Goal: Information Seeking & Learning: Learn about a topic

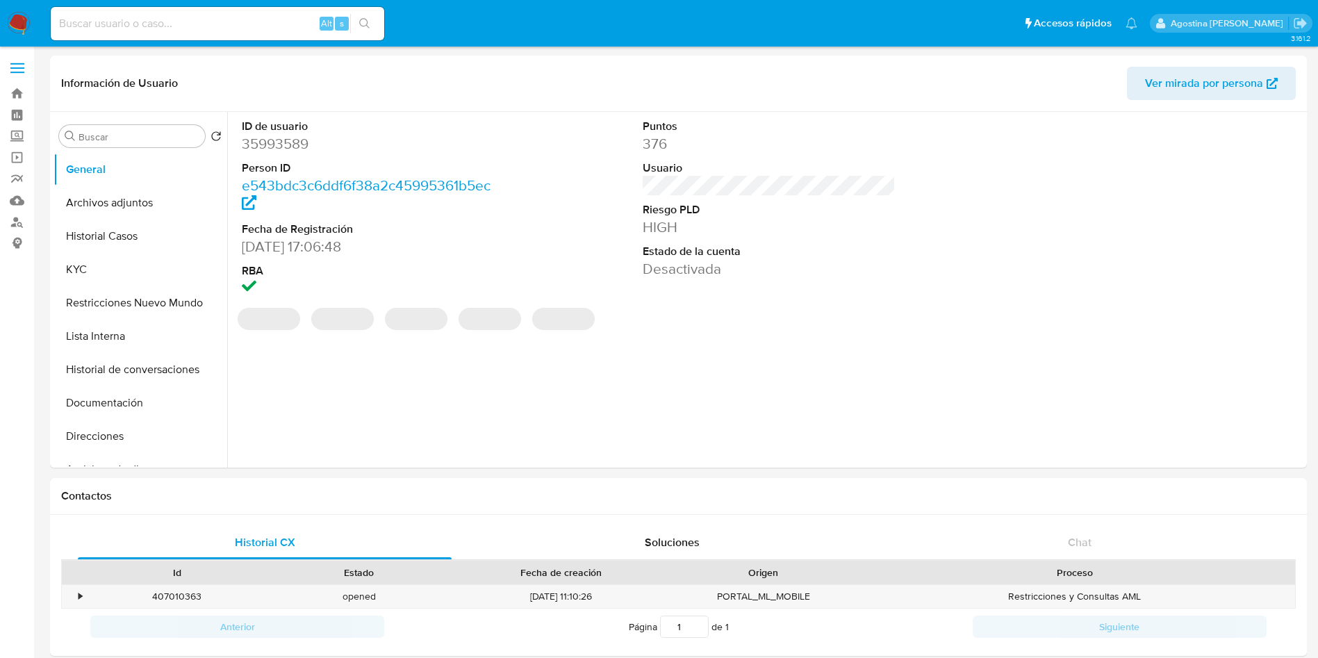
select select "10"
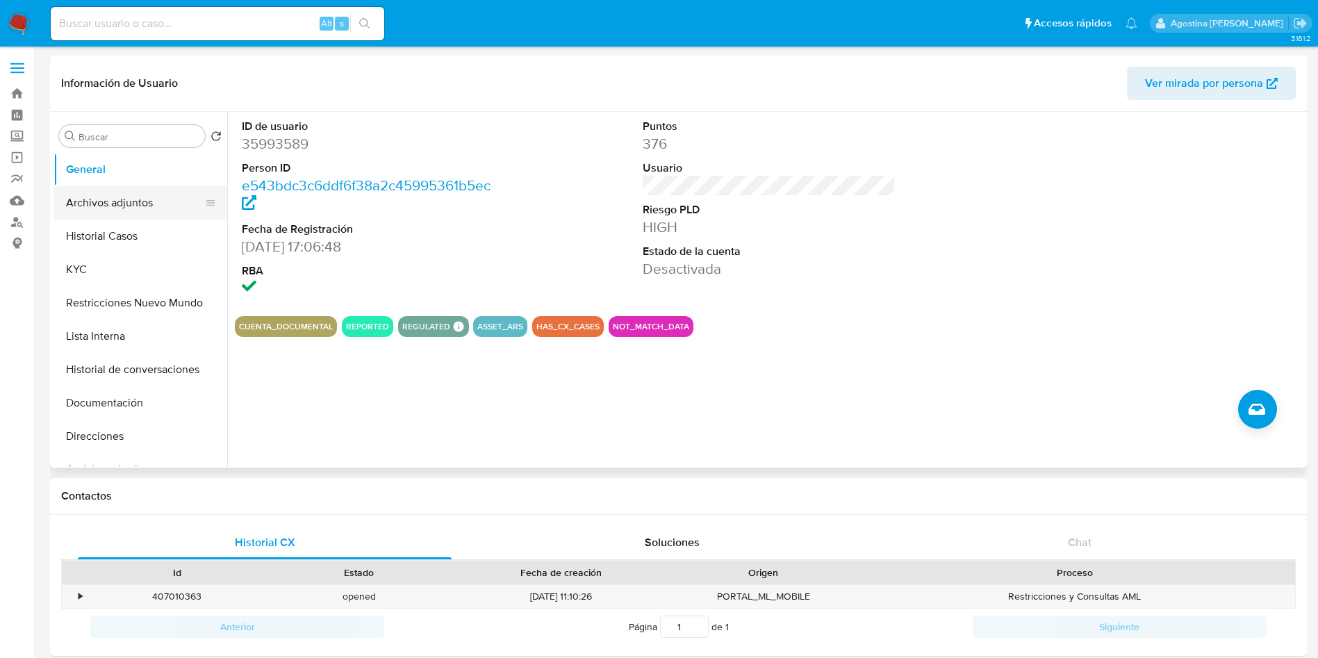
click at [150, 194] on button "Archivos adjuntos" at bounding box center [135, 202] width 163 height 33
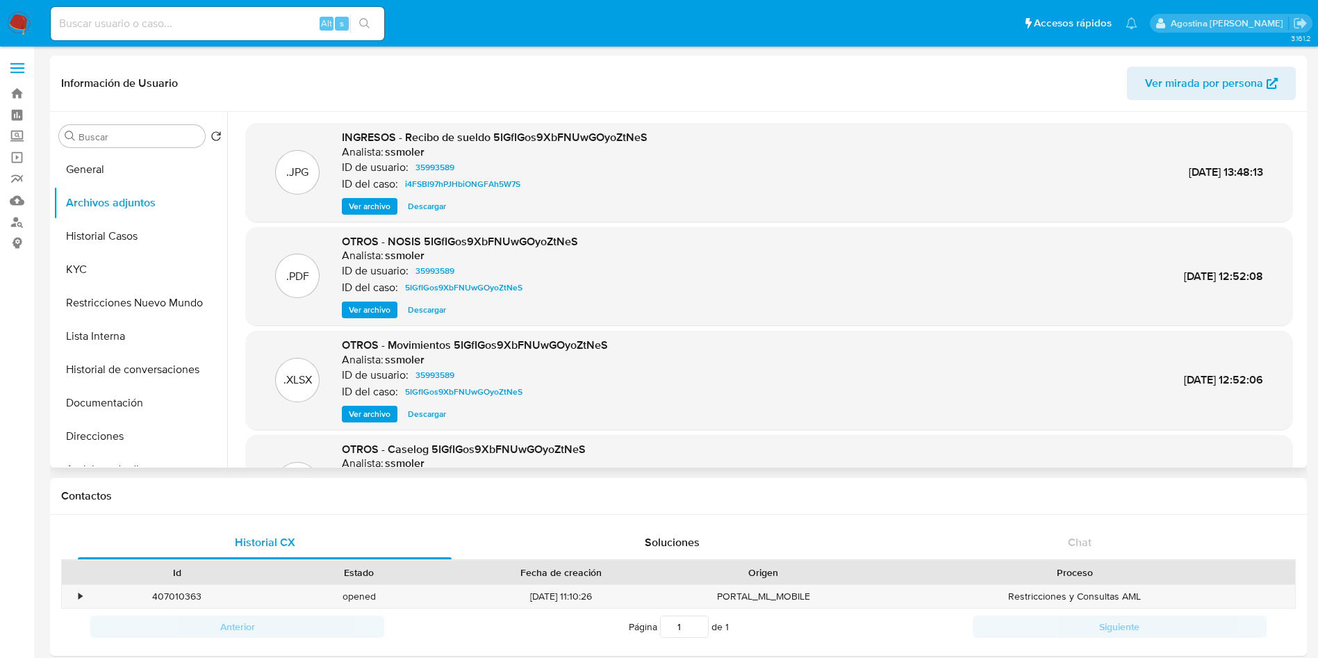
click at [370, 205] on span "Ver archivo" at bounding box center [370, 206] width 42 height 14
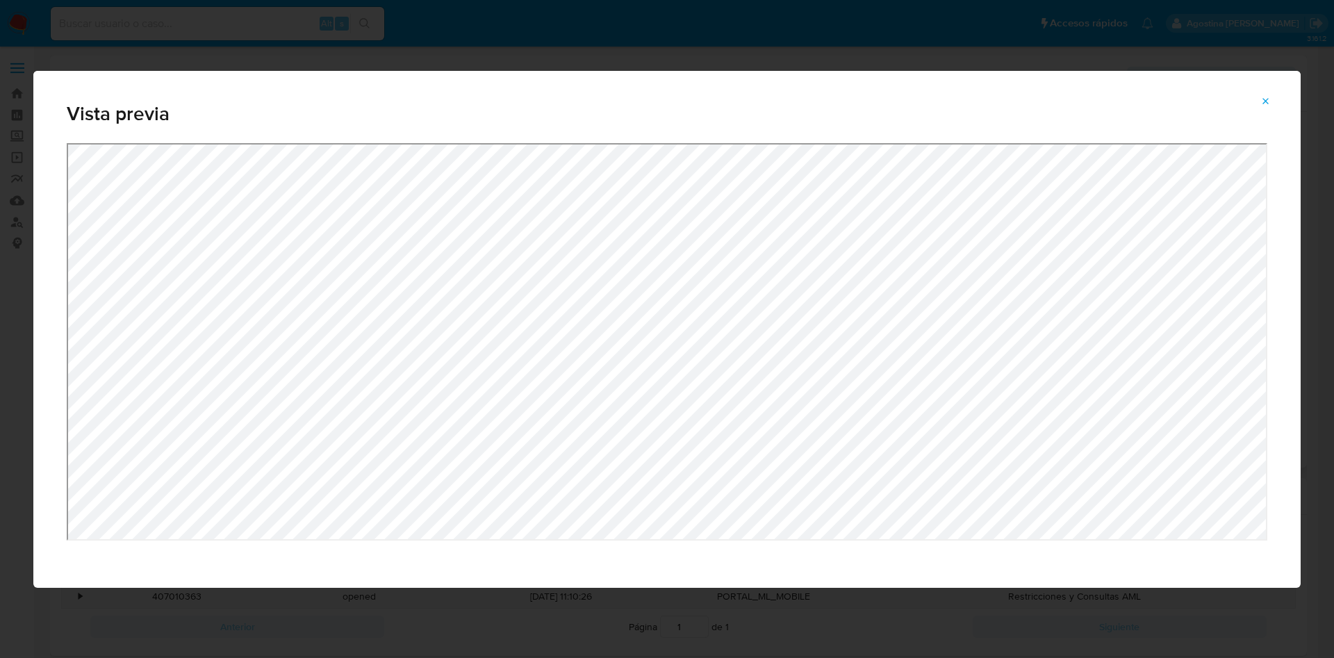
click at [1266, 100] on icon "Attachment preview" at bounding box center [1267, 101] width 6 height 6
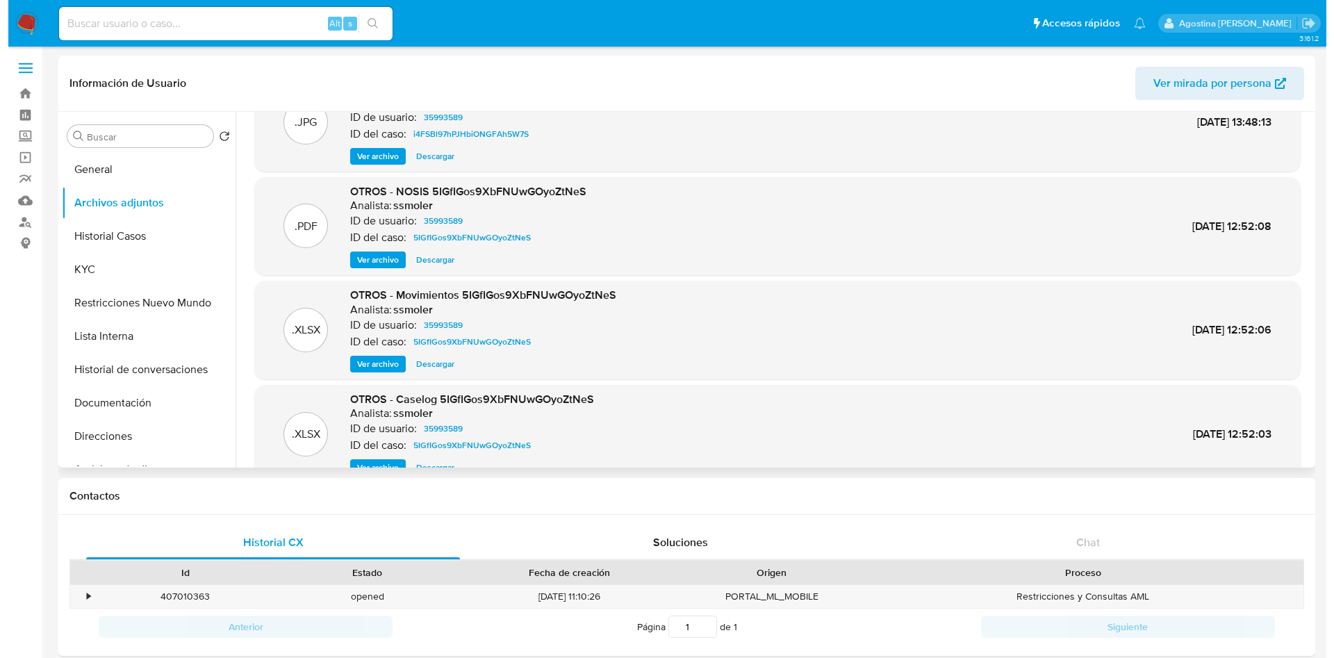
scroll to position [78, 0]
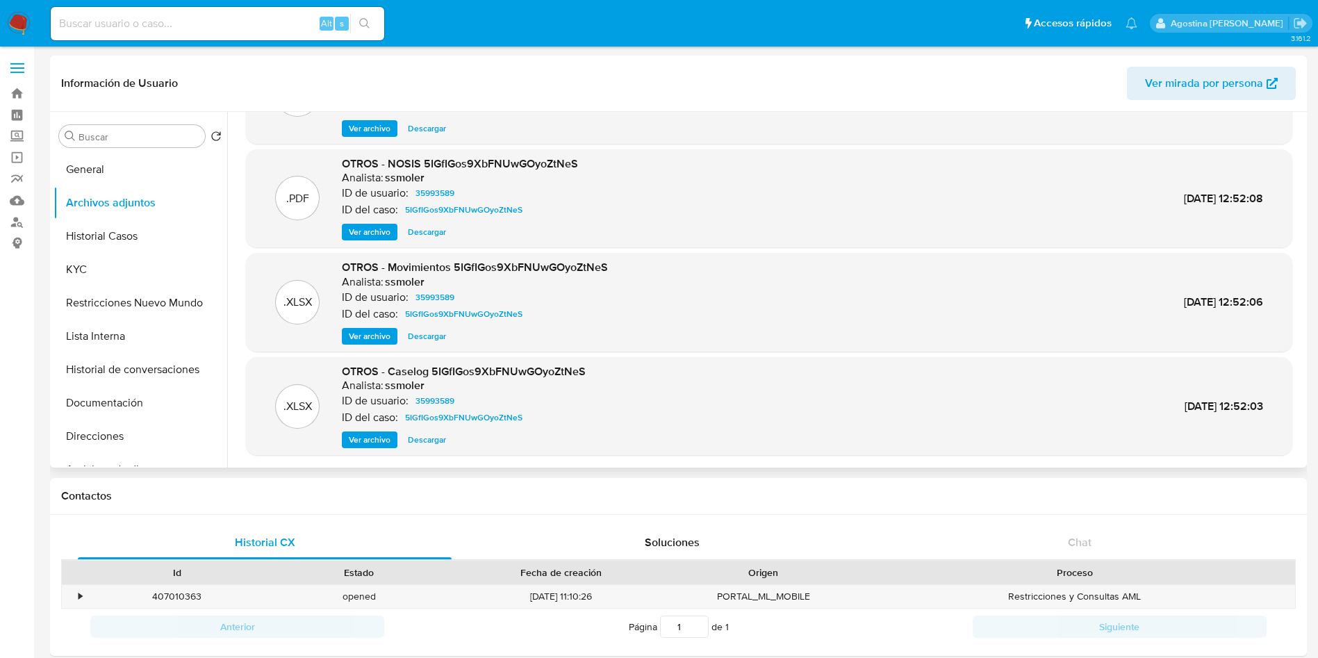
click at [368, 440] on span "Ver archivo" at bounding box center [370, 440] width 42 height 14
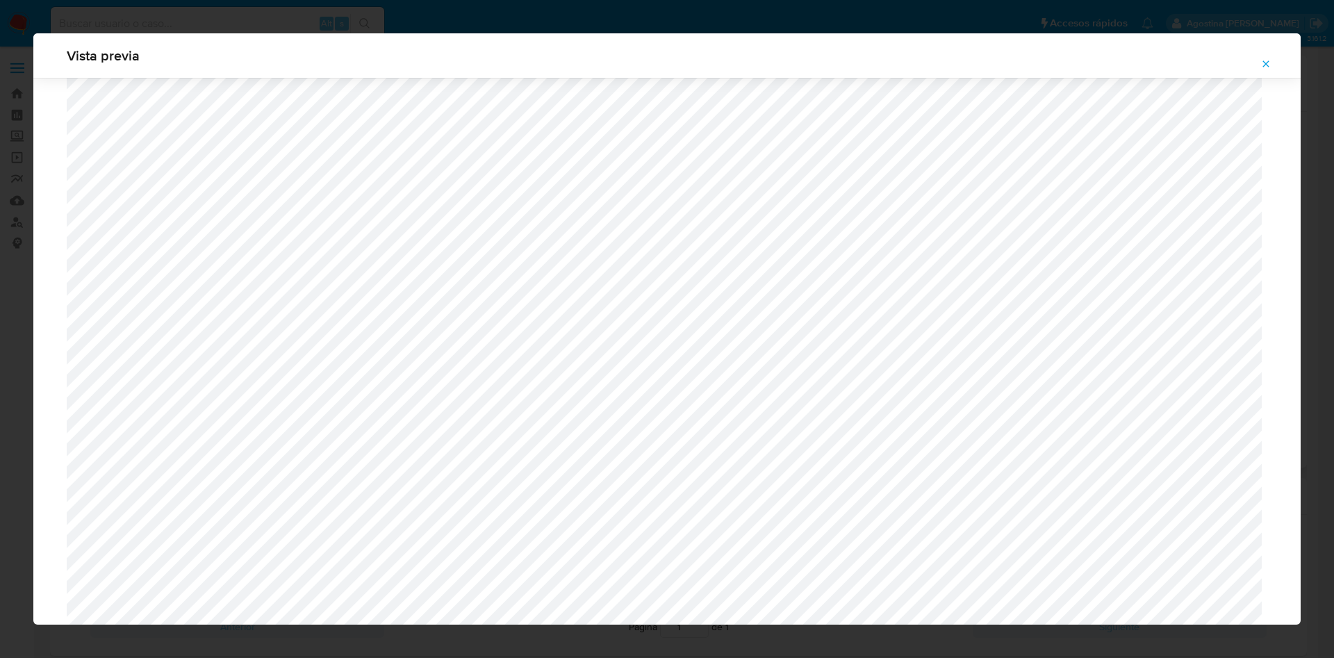
scroll to position [887, 0]
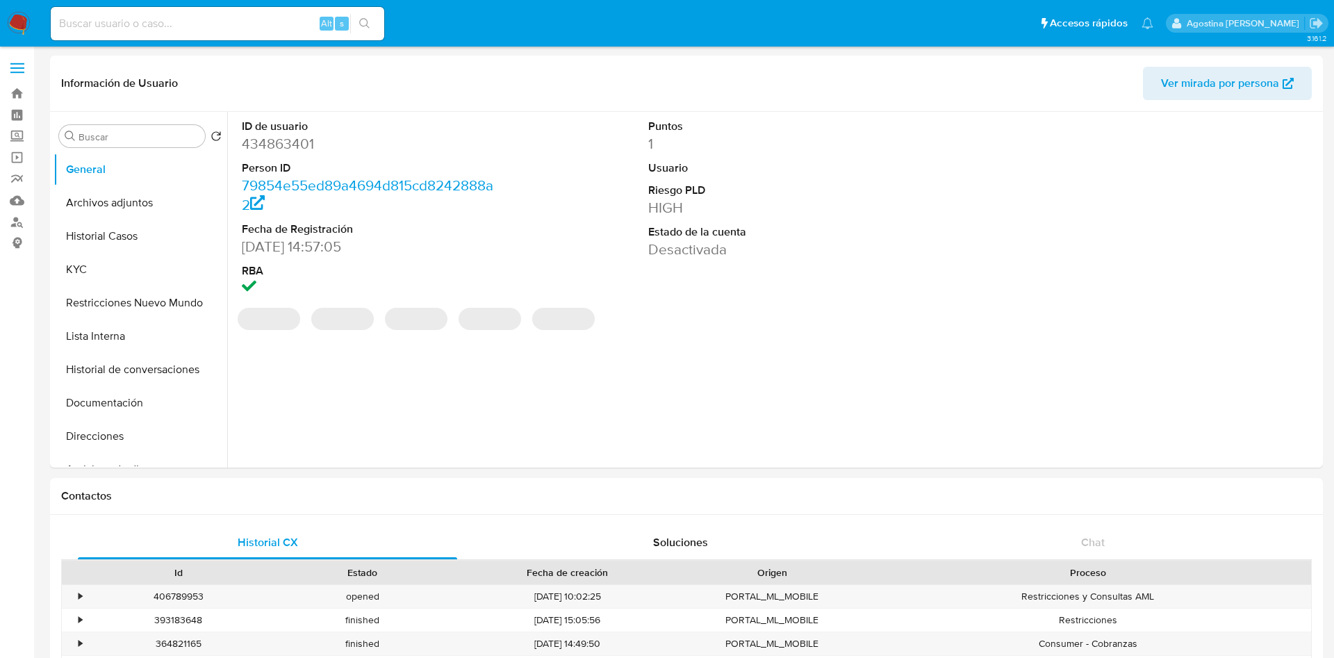
select select "10"
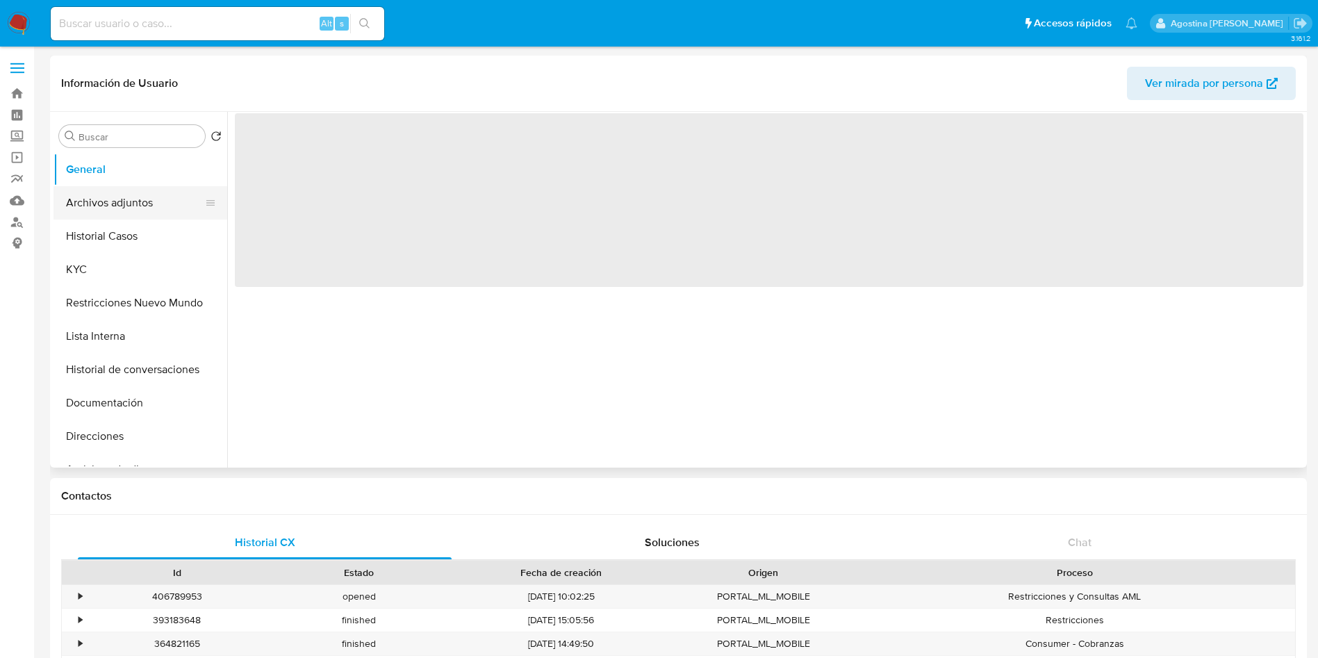
click at [133, 198] on button "Archivos adjuntos" at bounding box center [135, 202] width 163 height 33
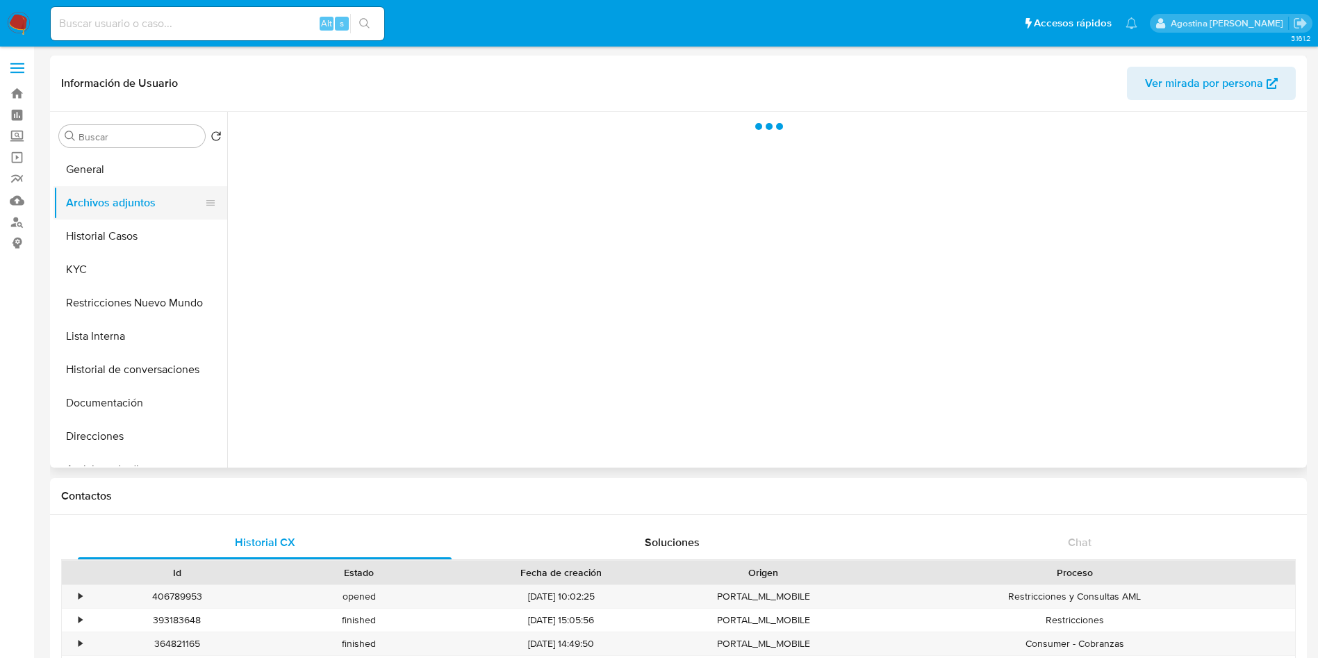
select select "10"
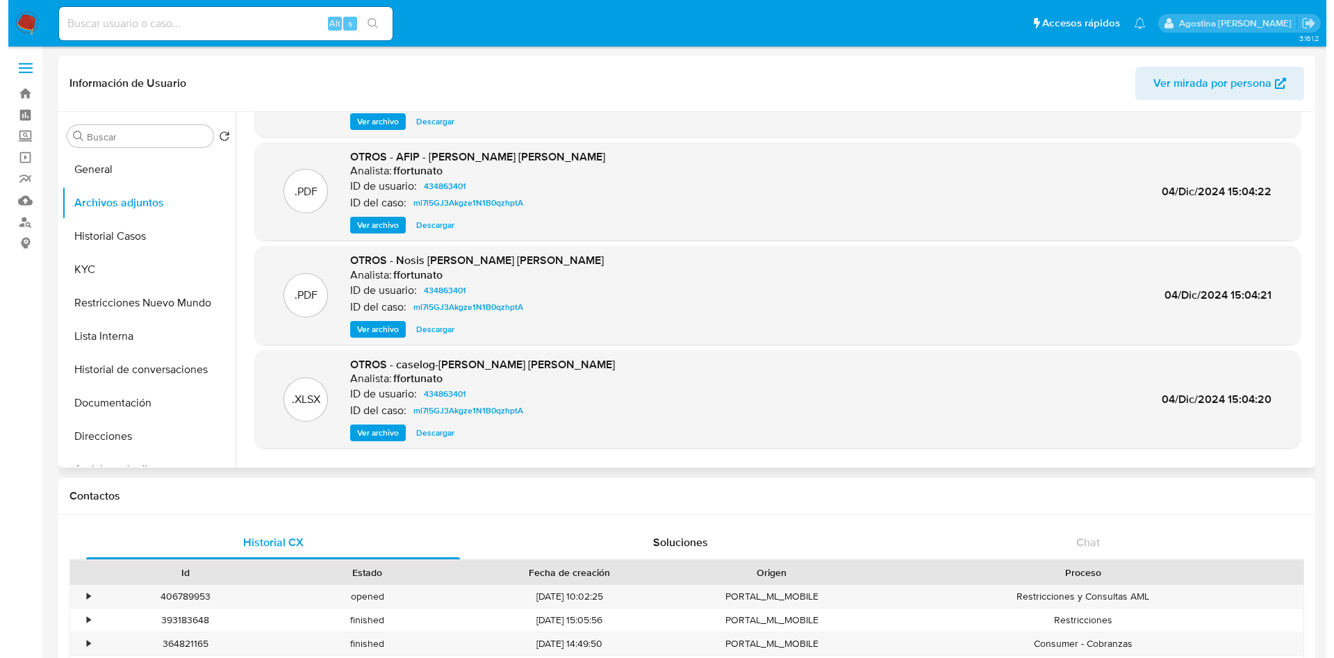
scroll to position [104, 0]
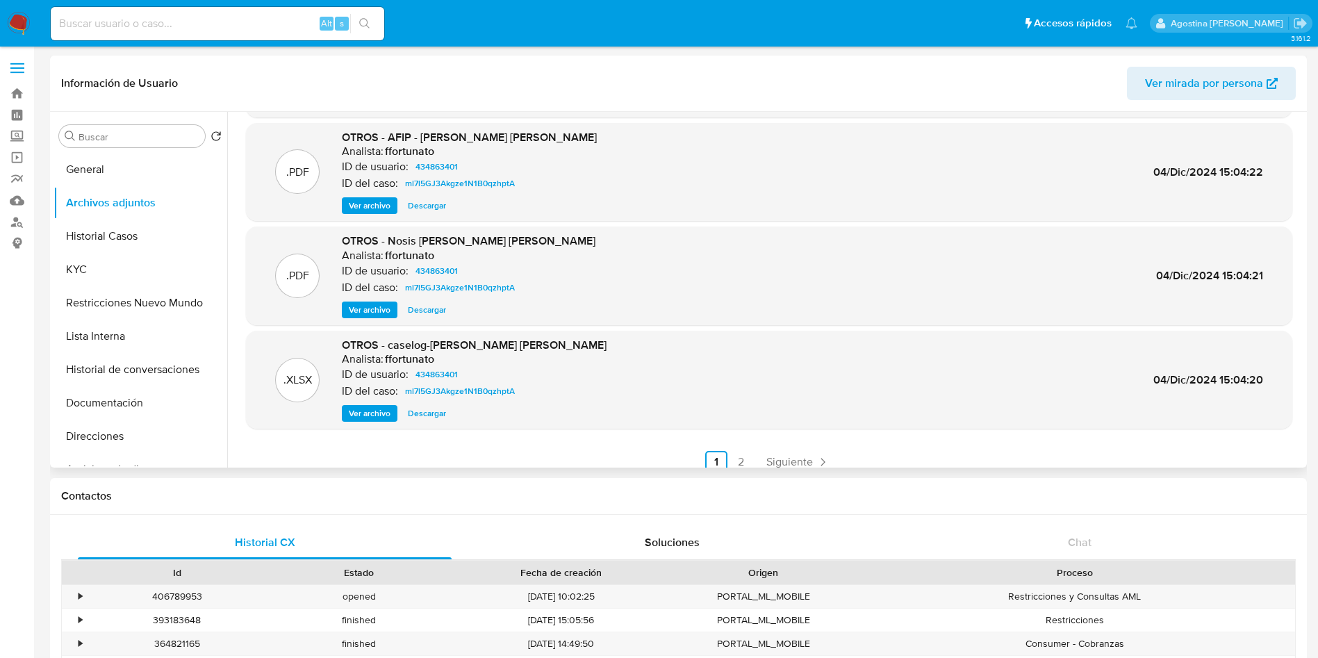
click at [390, 418] on span "Ver archivo" at bounding box center [370, 414] width 42 height 14
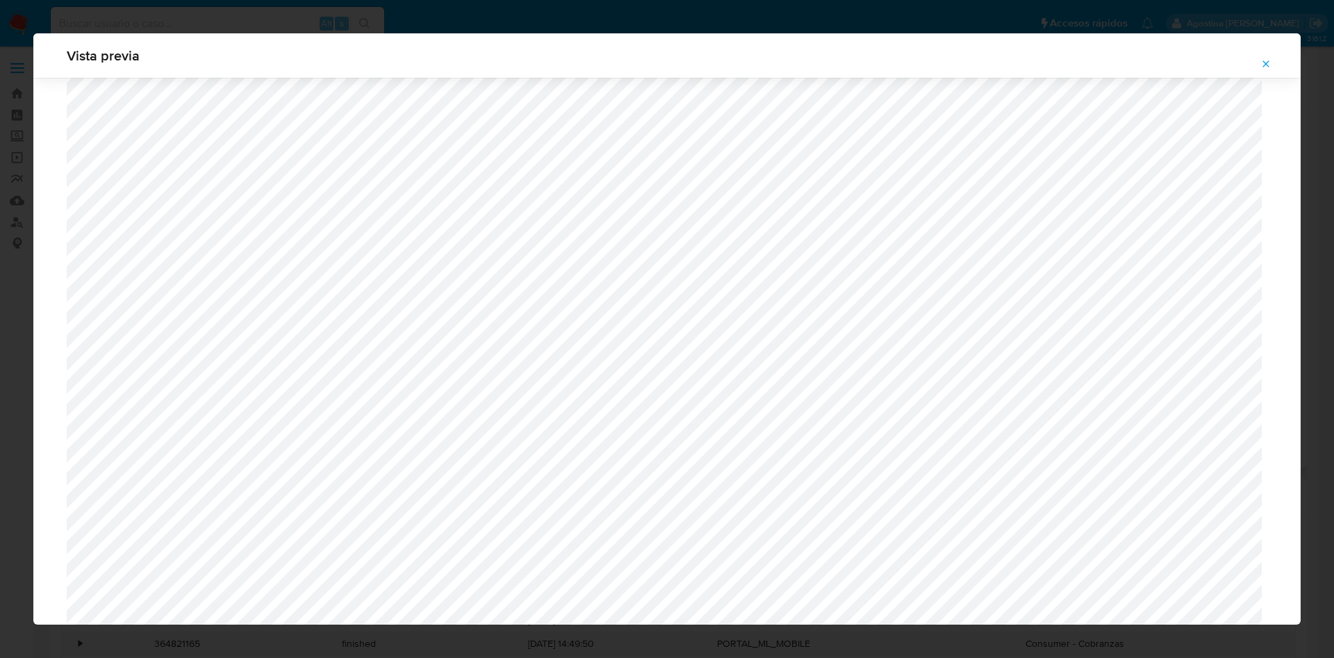
scroll to position [806, 0]
click at [1267, 63] on icon "Attachment preview" at bounding box center [1267, 63] width 6 height 6
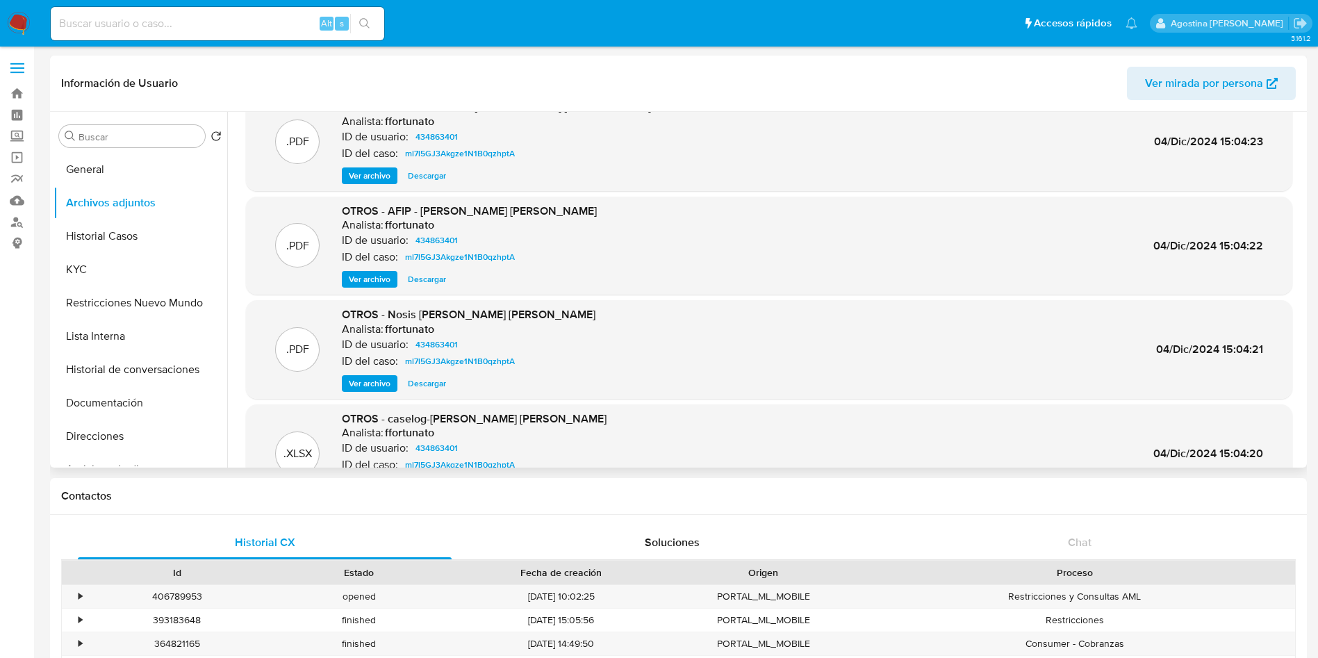
scroll to position [0, 0]
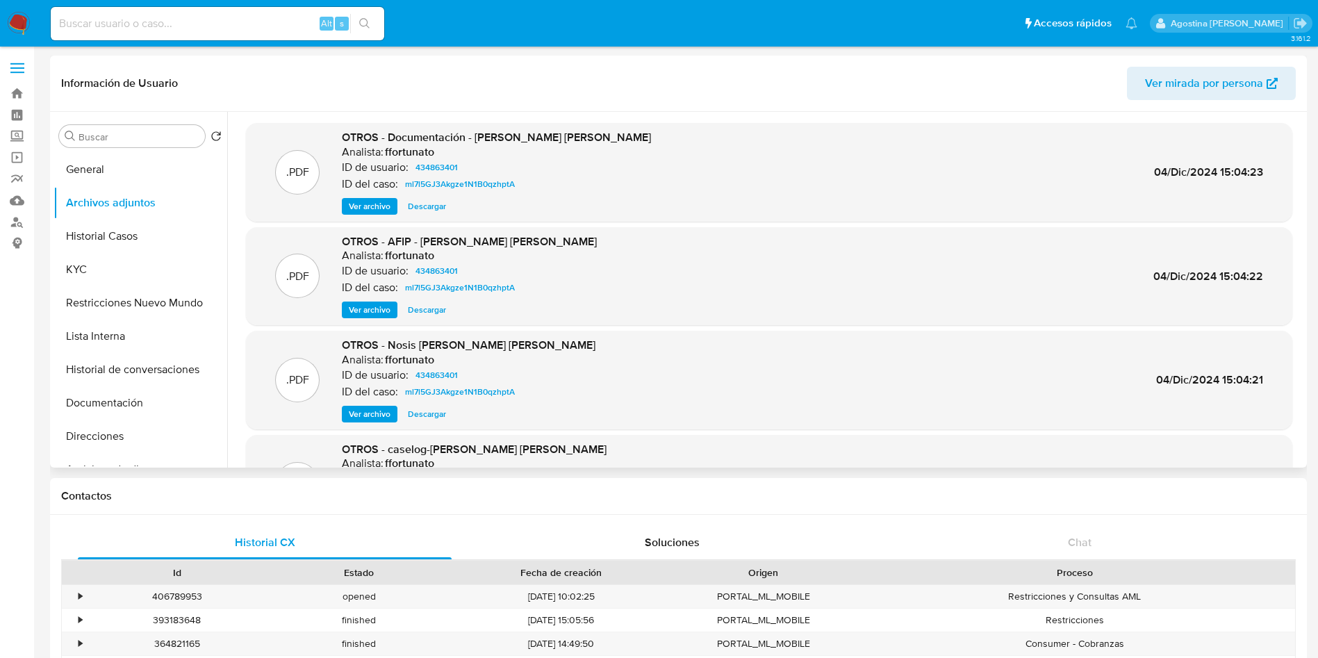
click at [383, 199] on span "Ver archivo" at bounding box center [370, 206] width 42 height 14
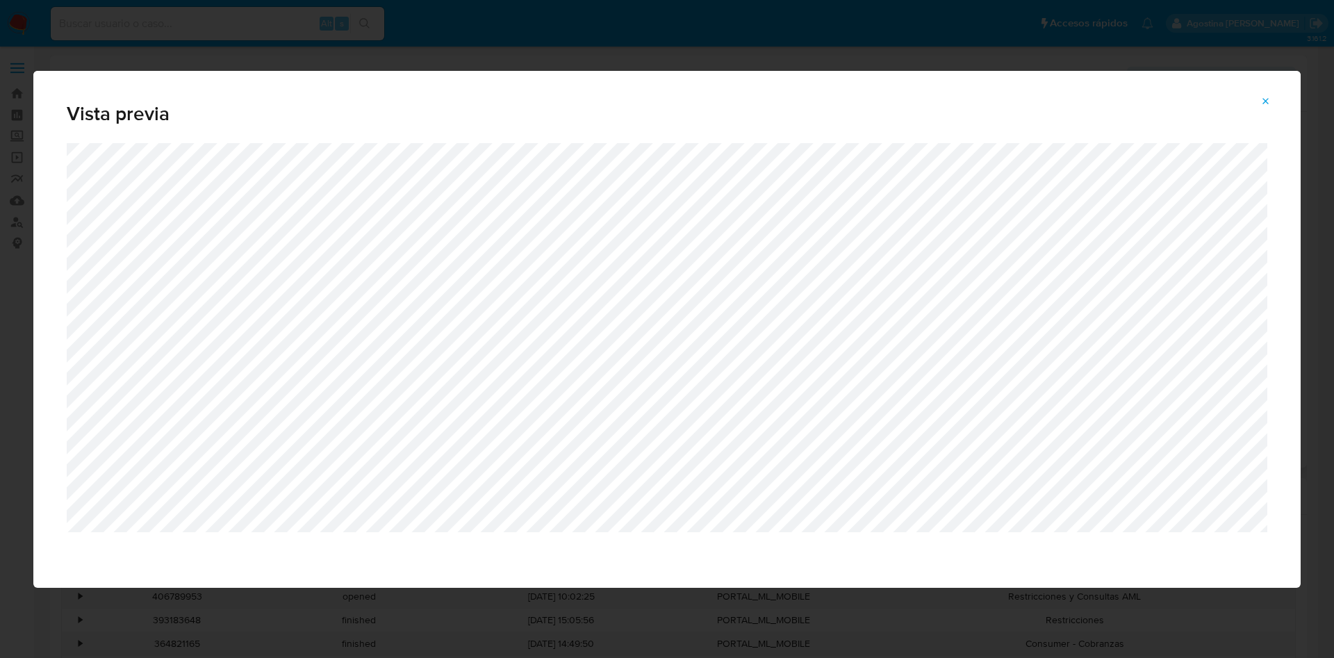
click at [1275, 93] on button "Attachment preview" at bounding box center [1266, 101] width 31 height 22
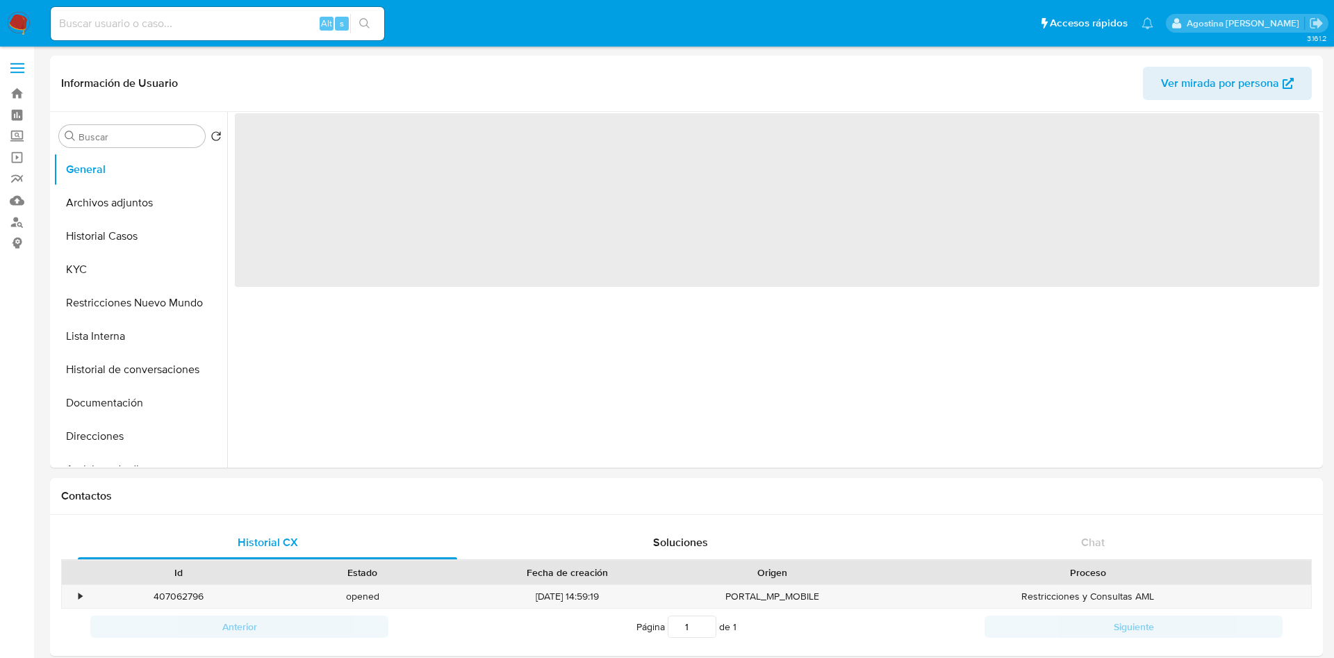
select select "10"
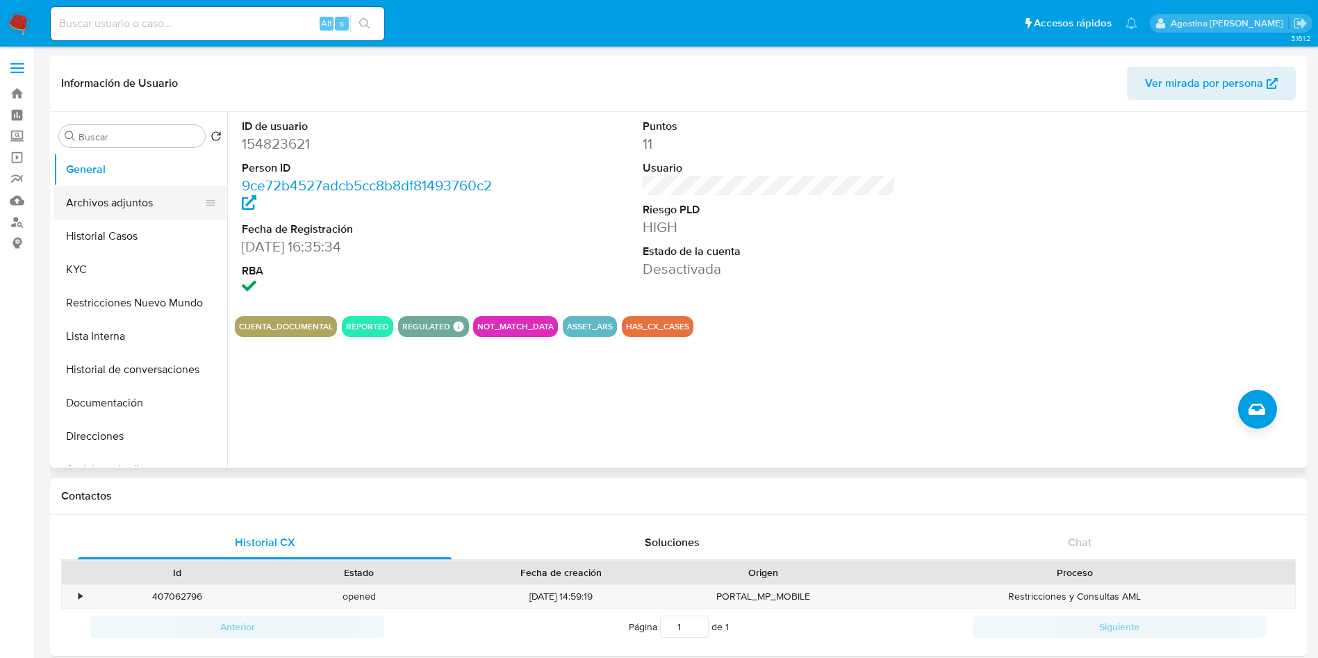
click at [151, 188] on button "Archivos adjuntos" at bounding box center [135, 202] width 163 height 33
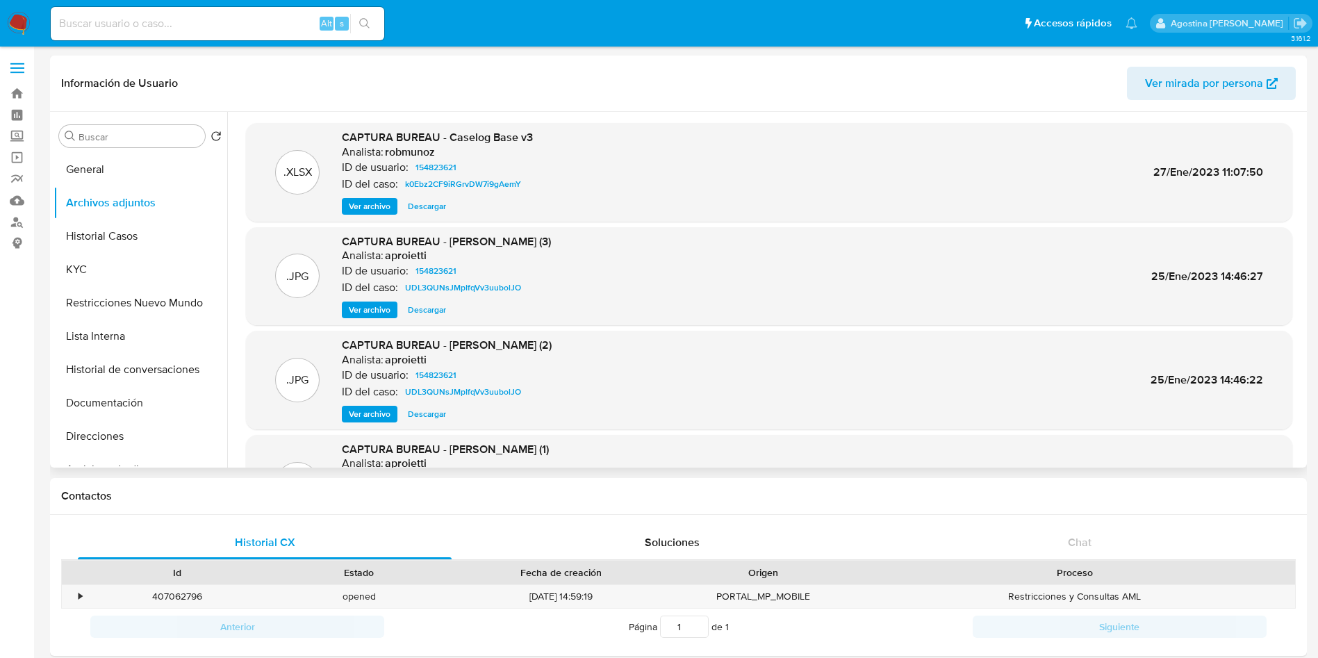
click at [373, 199] on span "Ver archivo" at bounding box center [370, 206] width 42 height 14
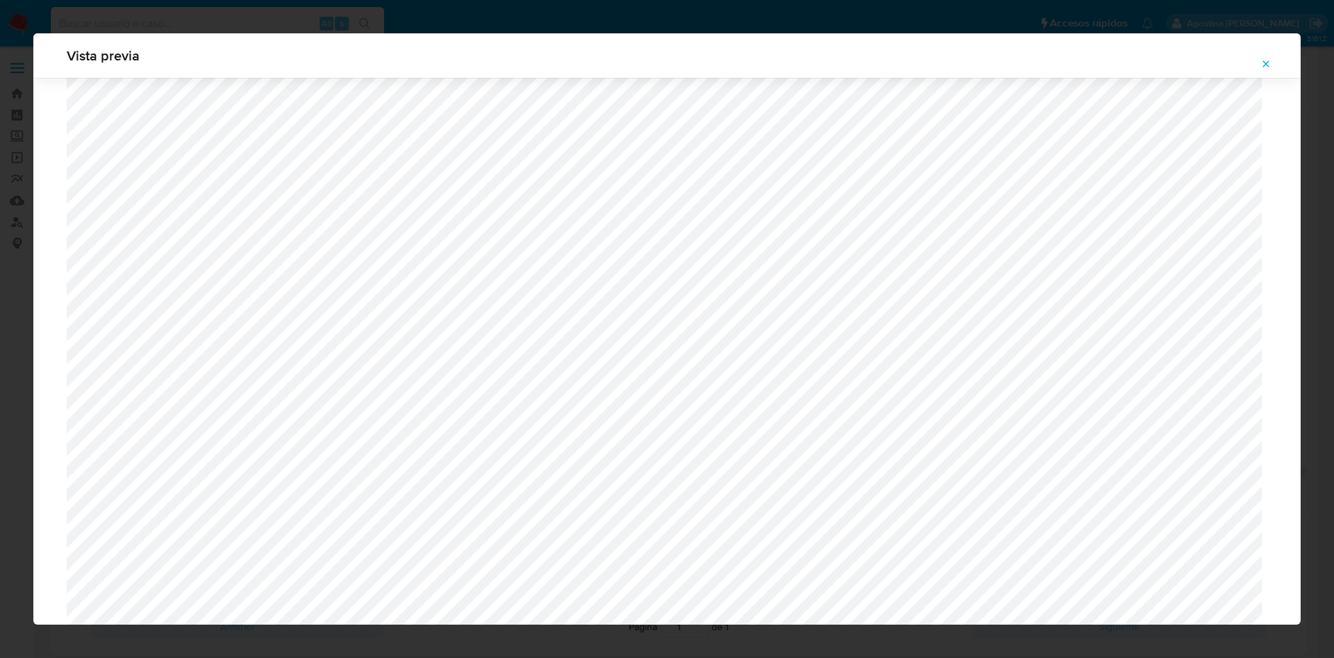
scroll to position [744, 0]
click at [1264, 67] on icon "Attachment preview" at bounding box center [1266, 63] width 11 height 11
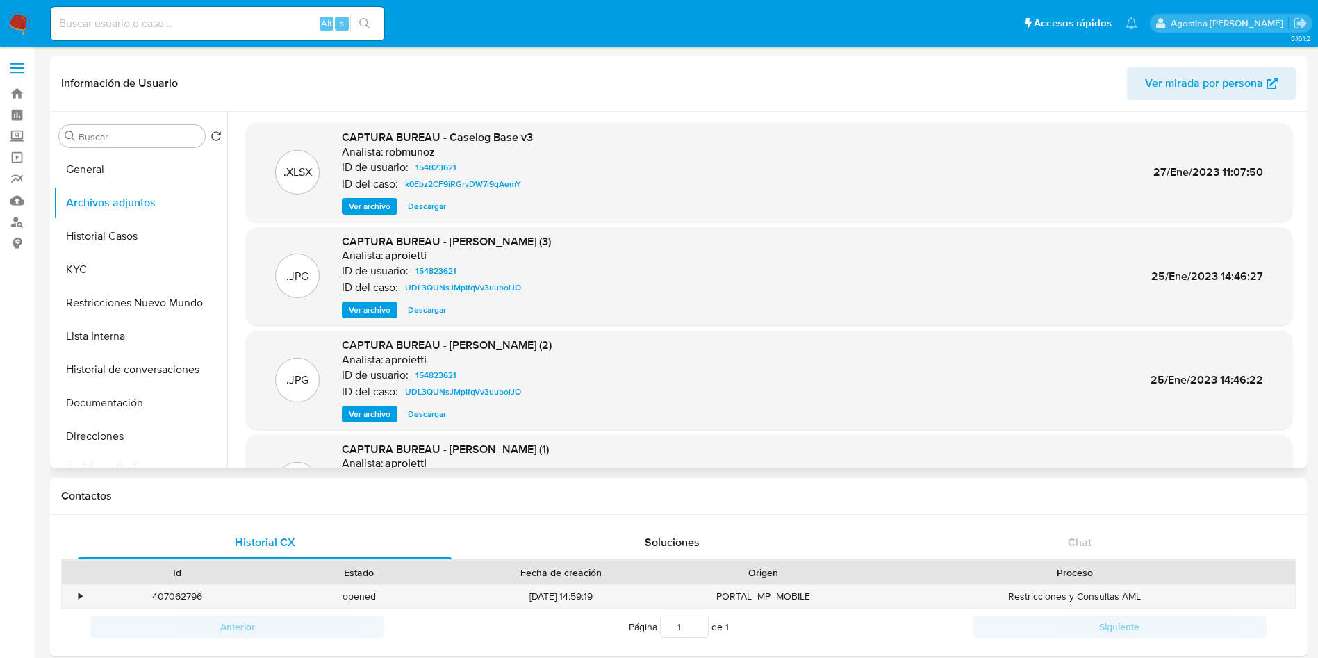
click at [379, 310] on span "Ver archivo" at bounding box center [370, 310] width 42 height 14
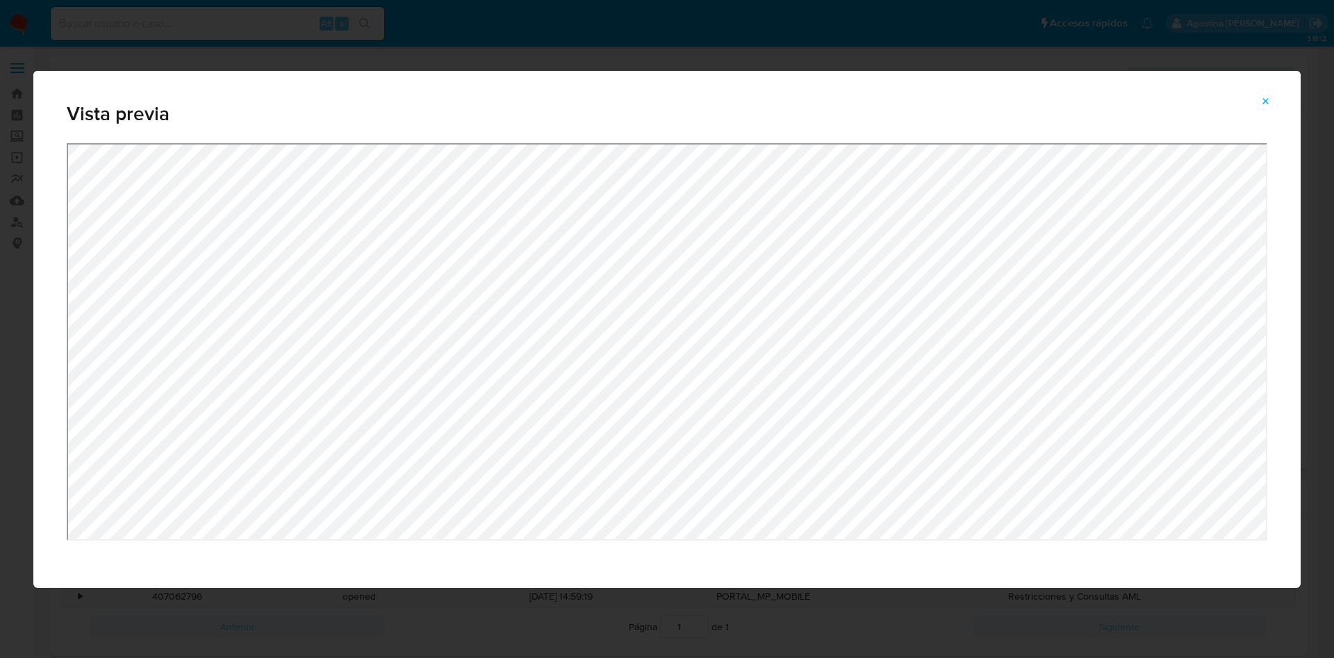
click at [565, 591] on div "Vista previa" at bounding box center [667, 329] width 1334 height 658
click at [1262, 102] on icon "Attachment preview" at bounding box center [1266, 101] width 11 height 11
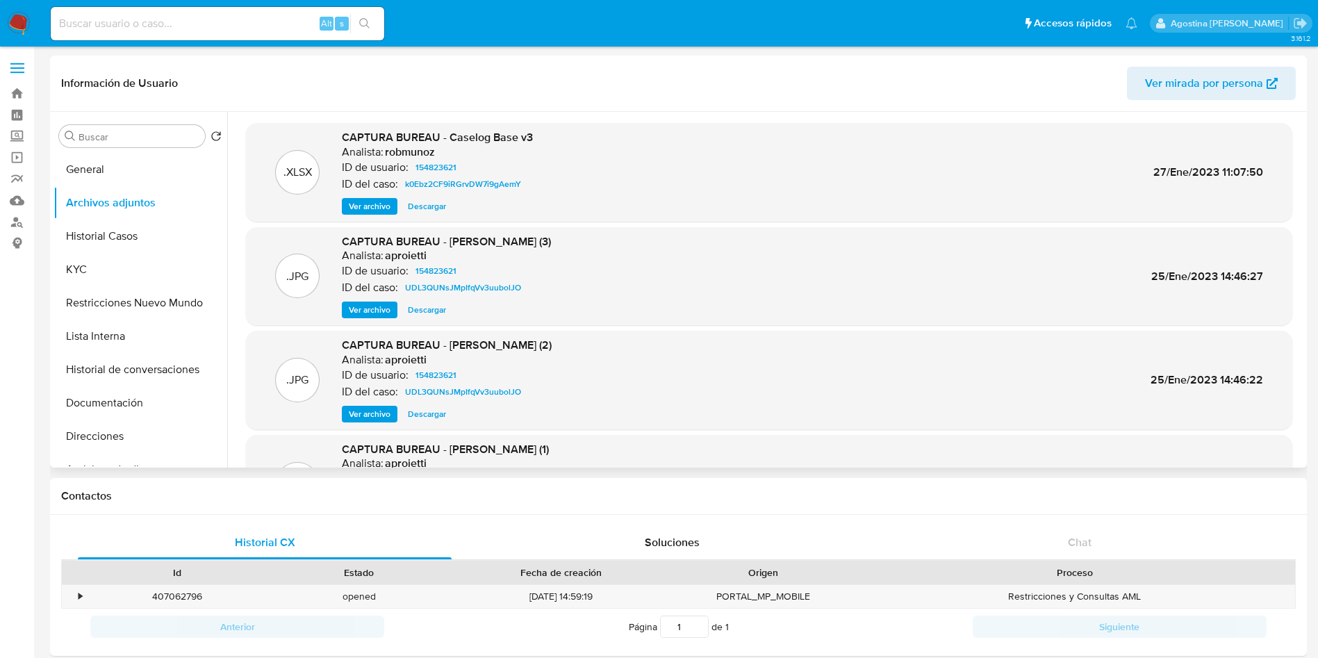
click at [434, 74] on header "Información de Usuario Ver mirada por persona" at bounding box center [678, 83] width 1235 height 33
click at [374, 193] on div "CAPTURA BUREAU - Caselog Base v3 Analista: robmunoz ID de usuario: 154823621 ID…" at bounding box center [437, 172] width 191 height 85
click at [382, 206] on span "Ver archivo" at bounding box center [370, 206] width 42 height 14
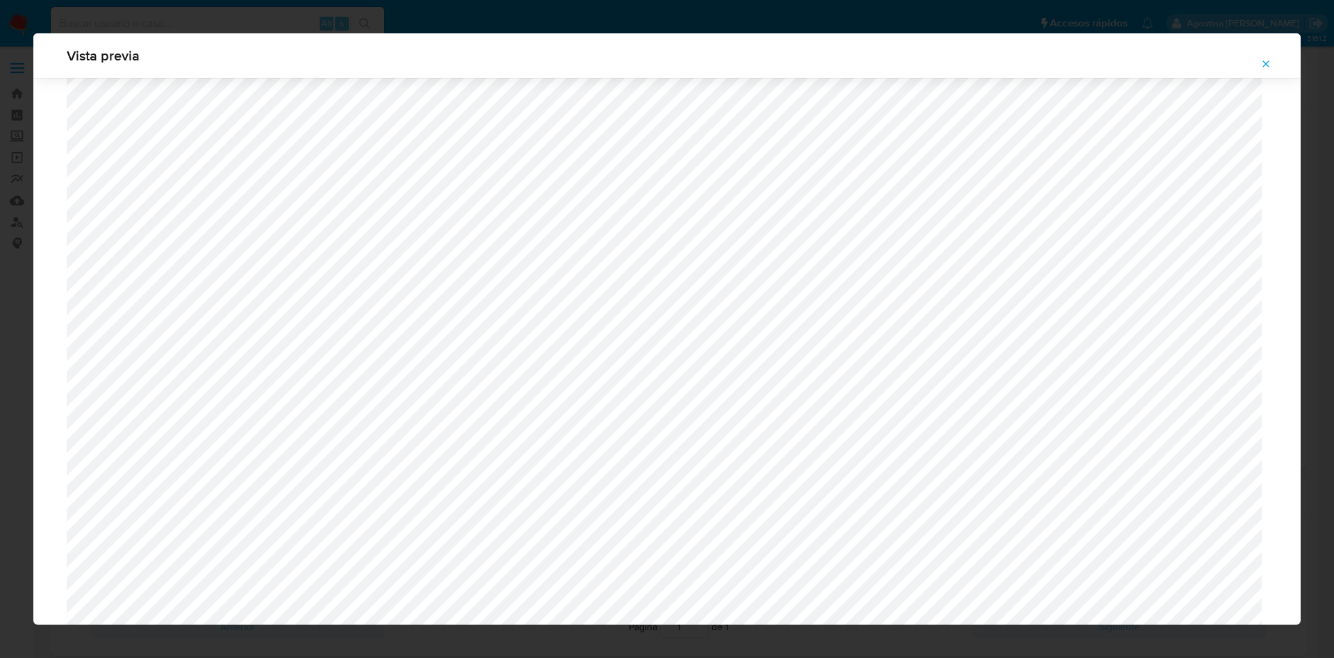
scroll to position [702, 0]
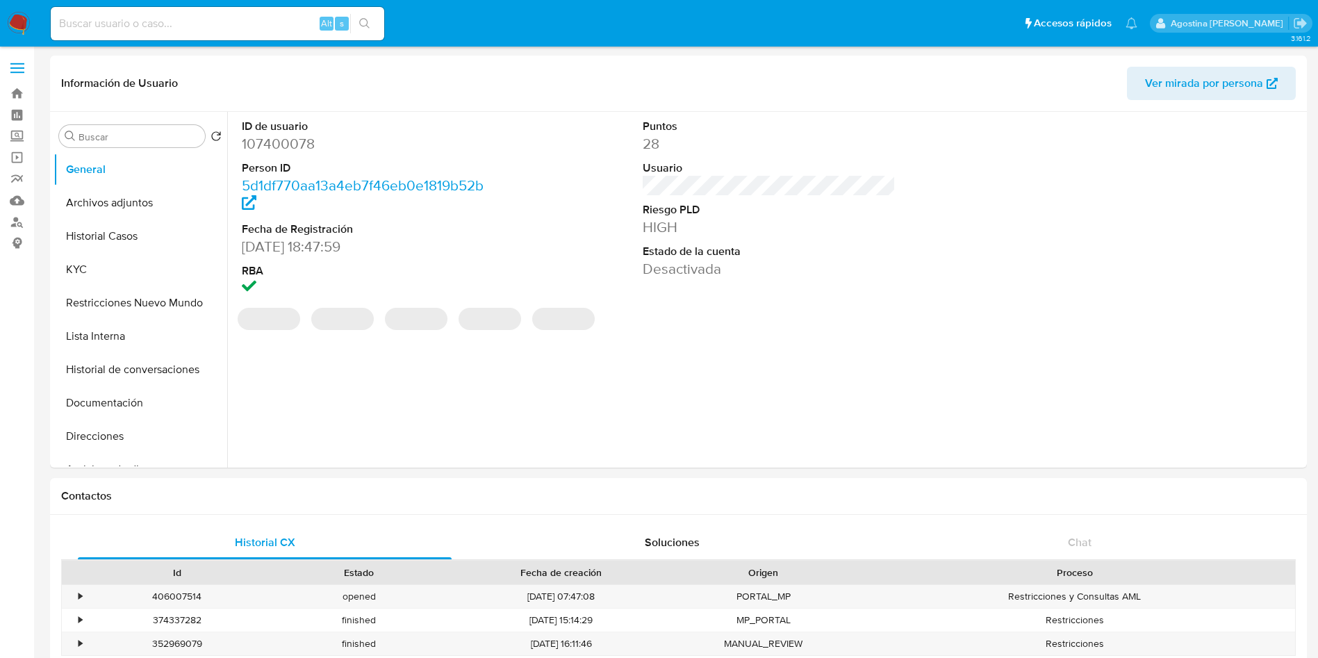
select select "10"
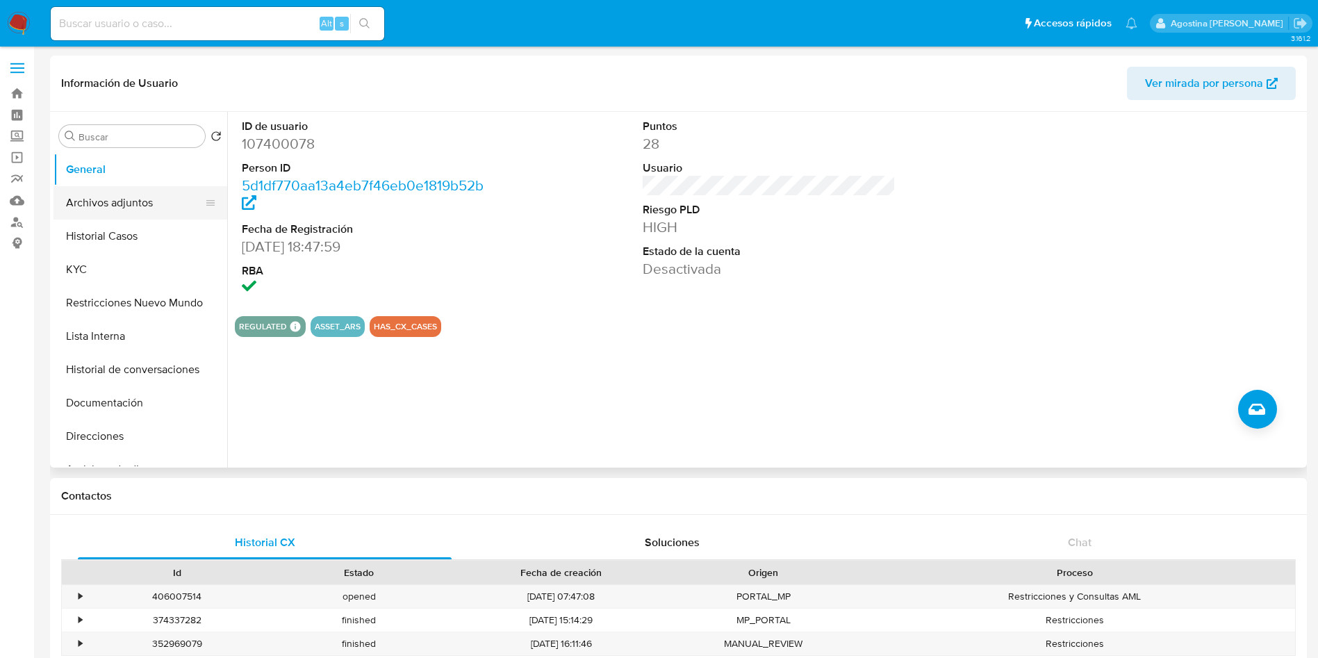
click at [158, 193] on button "Archivos adjuntos" at bounding box center [135, 202] width 163 height 33
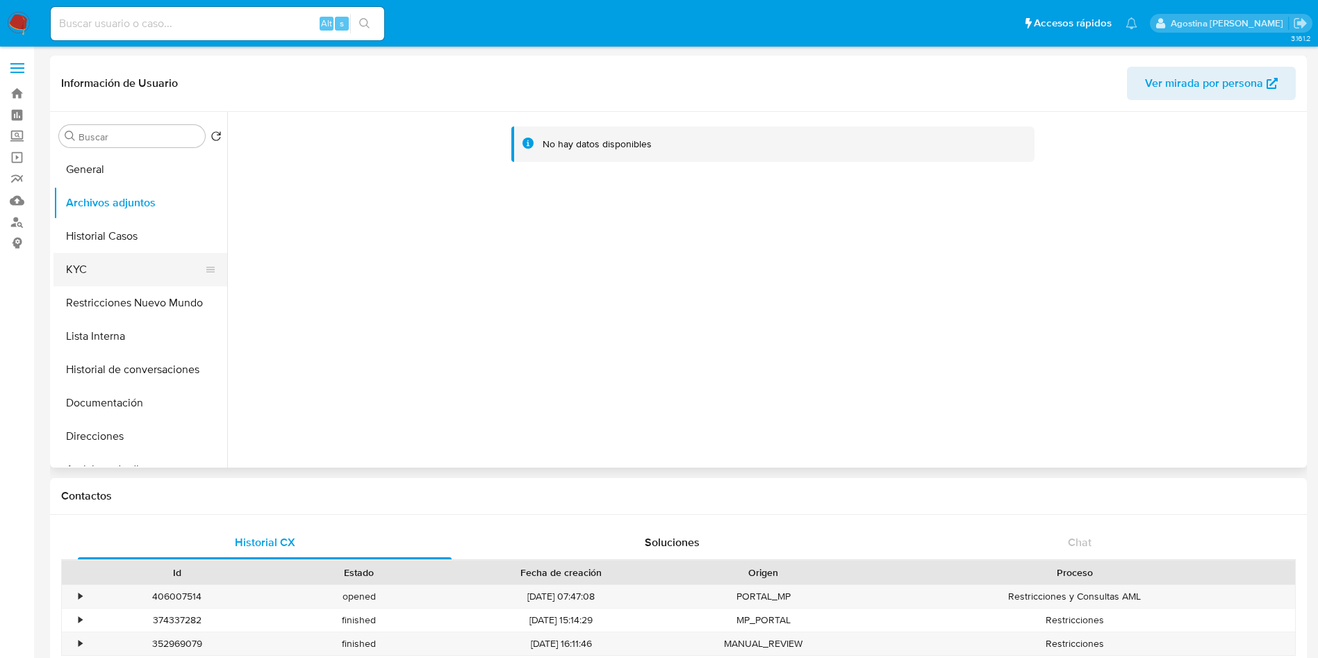
click at [144, 262] on button "KYC" at bounding box center [135, 269] width 163 height 33
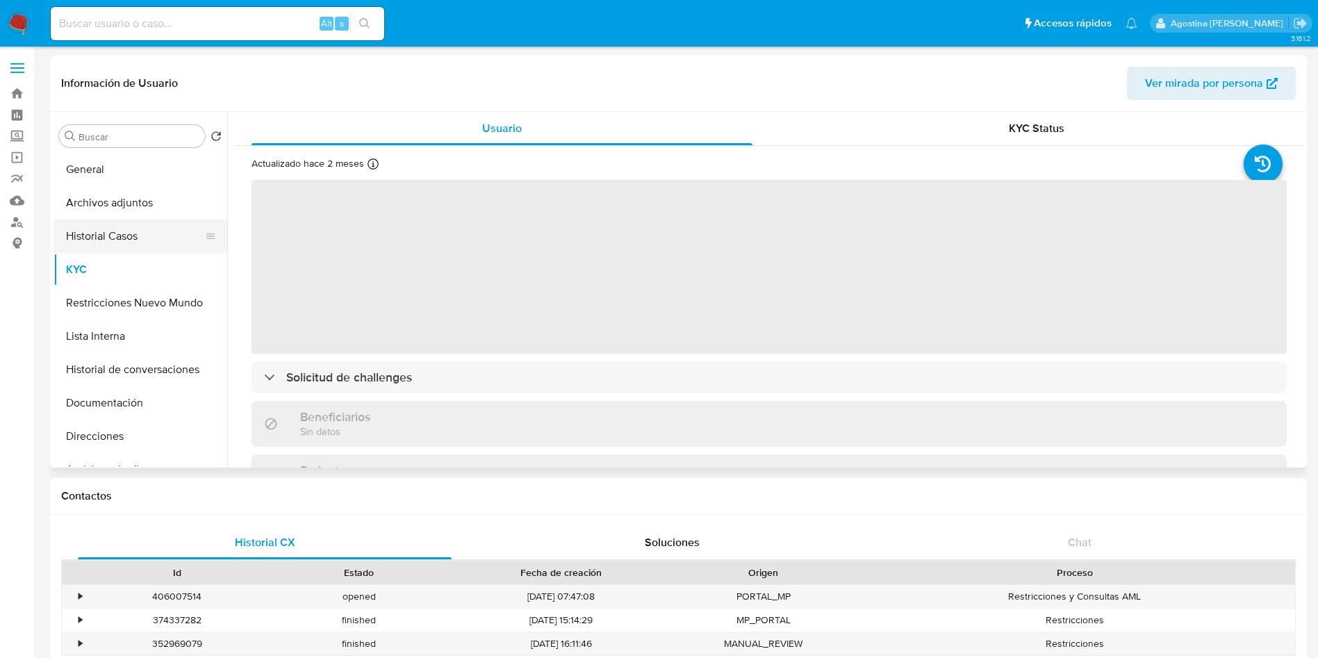
click at [139, 245] on button "Historial Casos" at bounding box center [135, 236] width 163 height 33
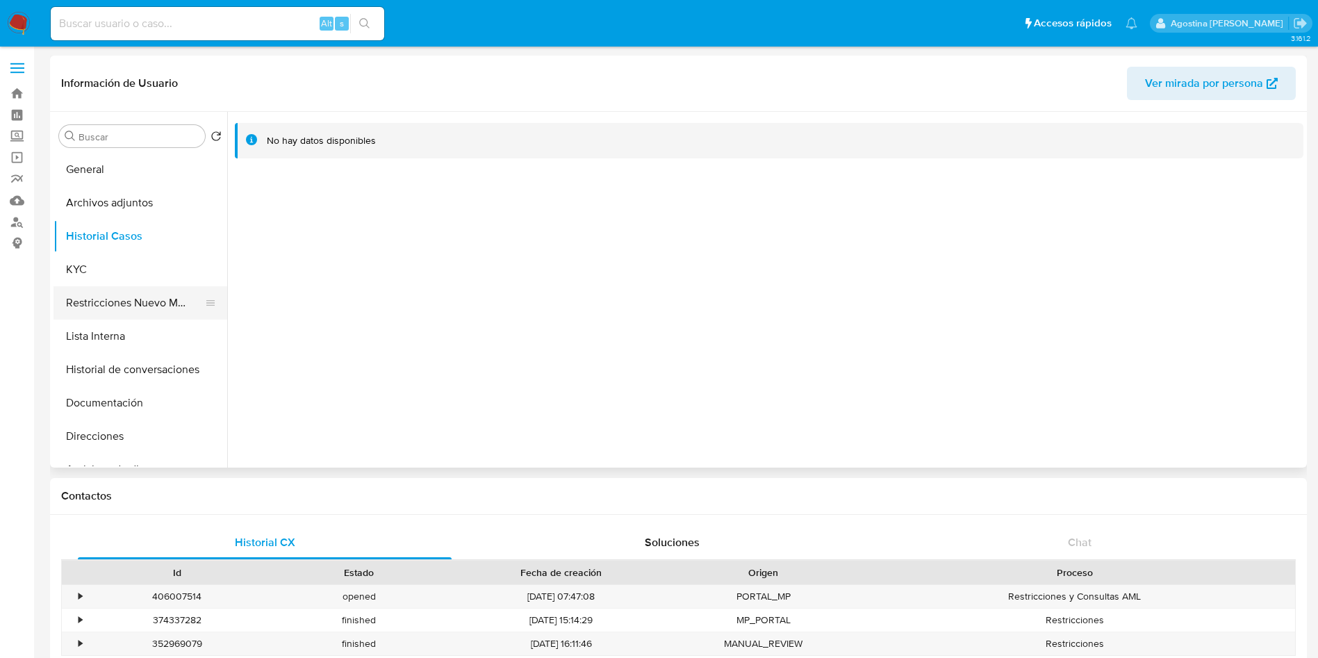
click at [142, 314] on button "Restricciones Nuevo Mundo" at bounding box center [135, 302] width 163 height 33
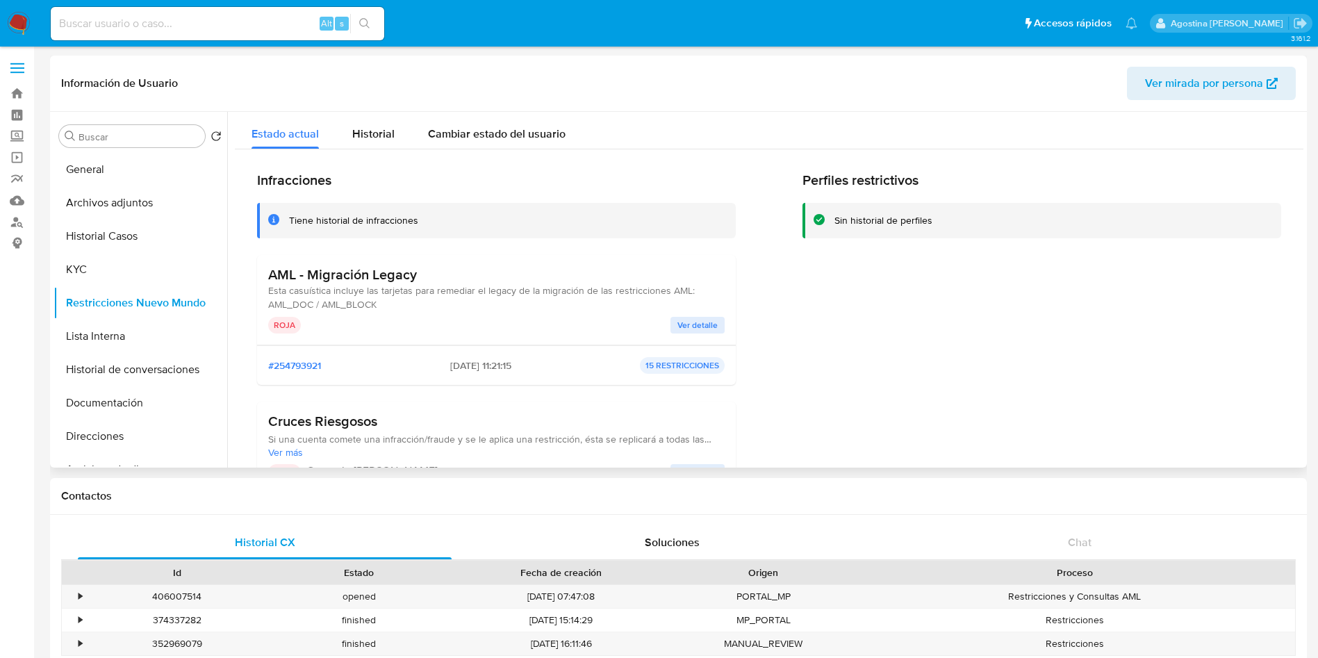
click at [721, 322] on button "Ver detalle" at bounding box center [698, 325] width 54 height 17
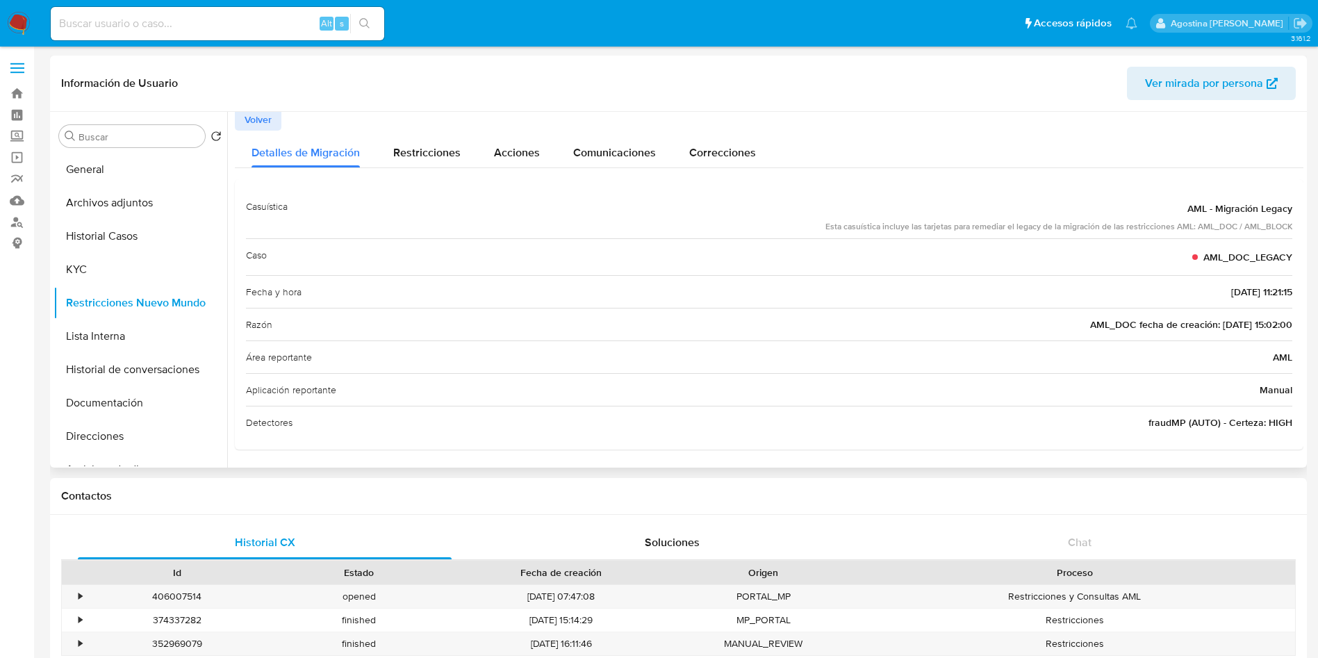
click at [244, 125] on button "Volver" at bounding box center [258, 119] width 47 height 22
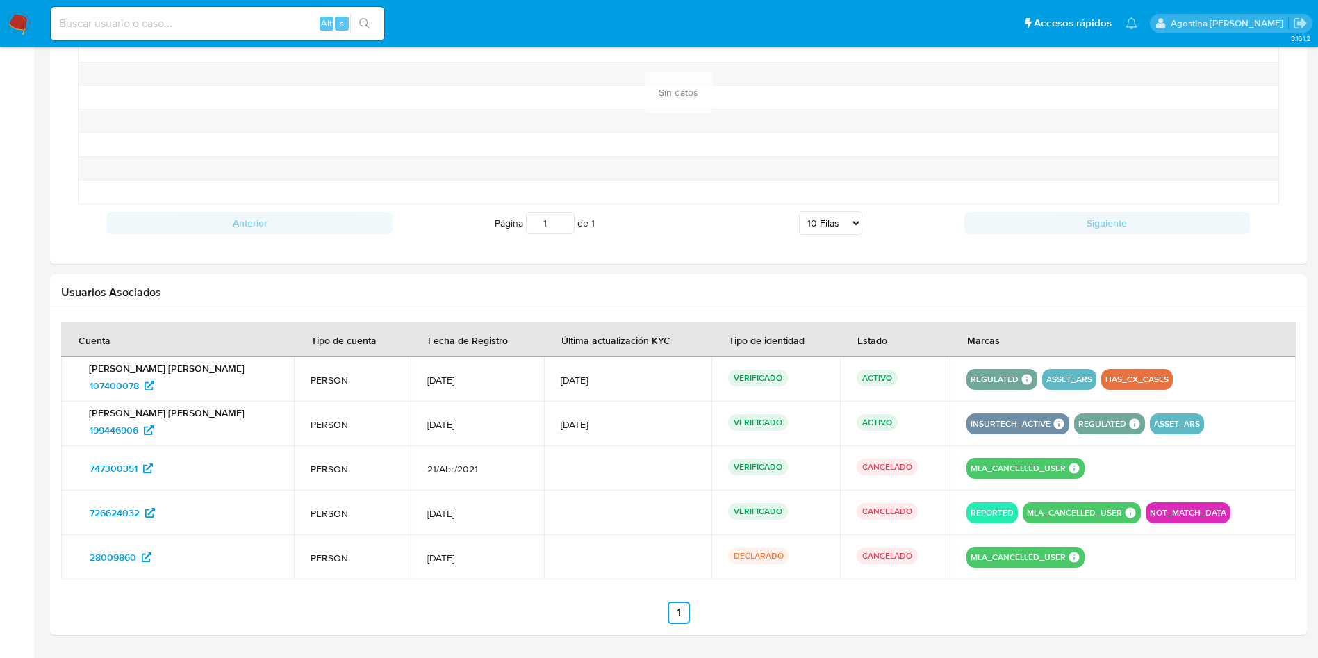
scroll to position [1150, 0]
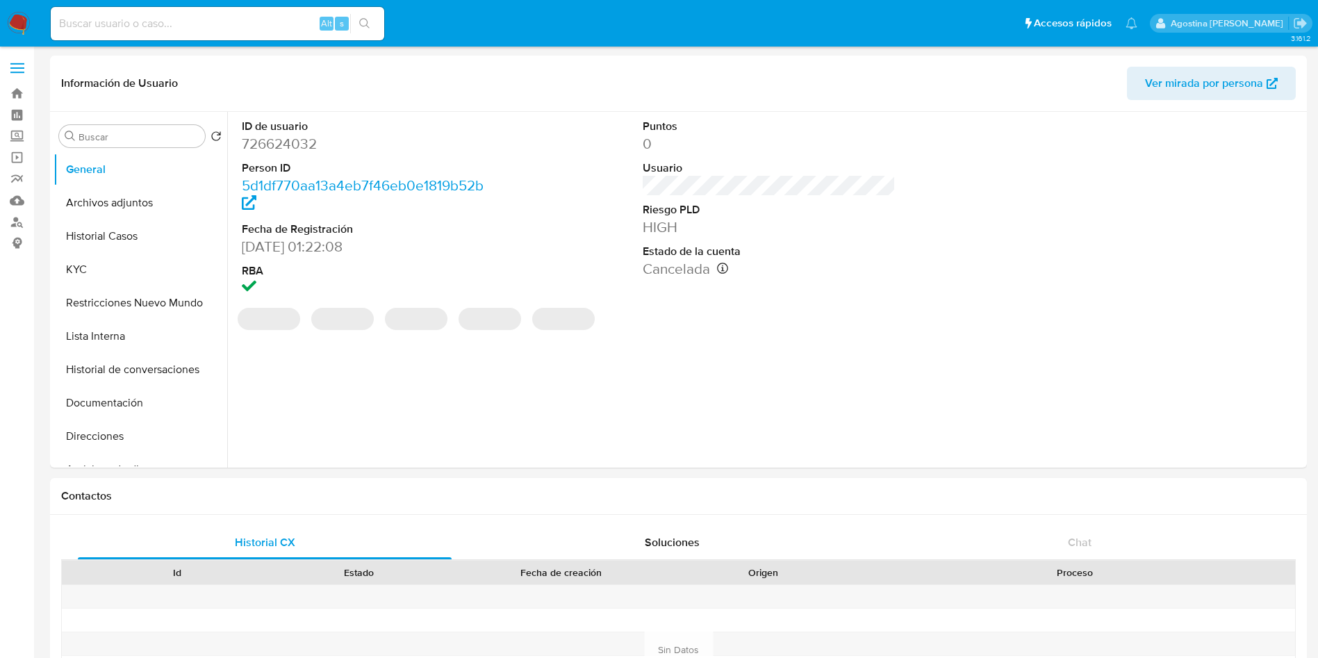
select select "10"
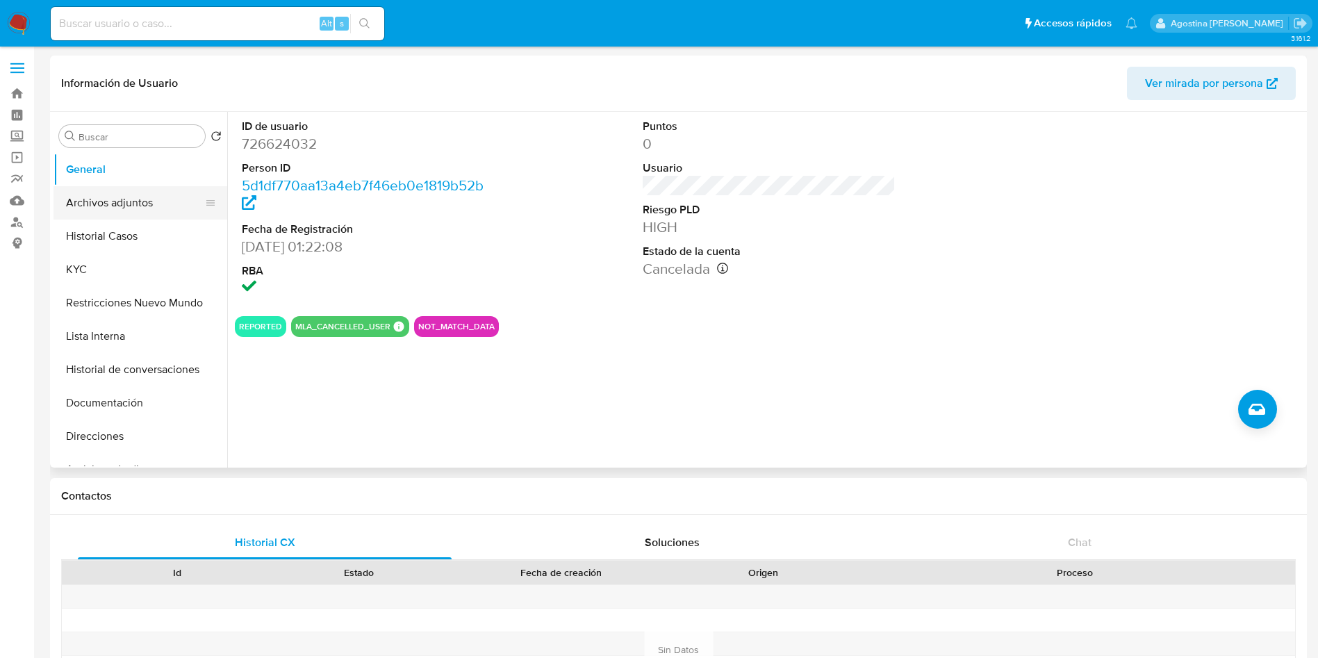
click at [124, 211] on button "Archivos adjuntos" at bounding box center [135, 202] width 163 height 33
